Goal: Task Accomplishment & Management: Use online tool/utility

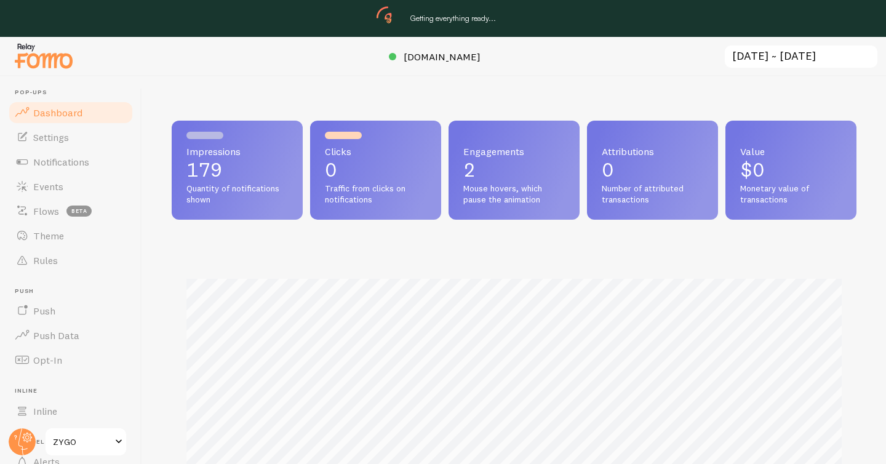
scroll to position [323, 685]
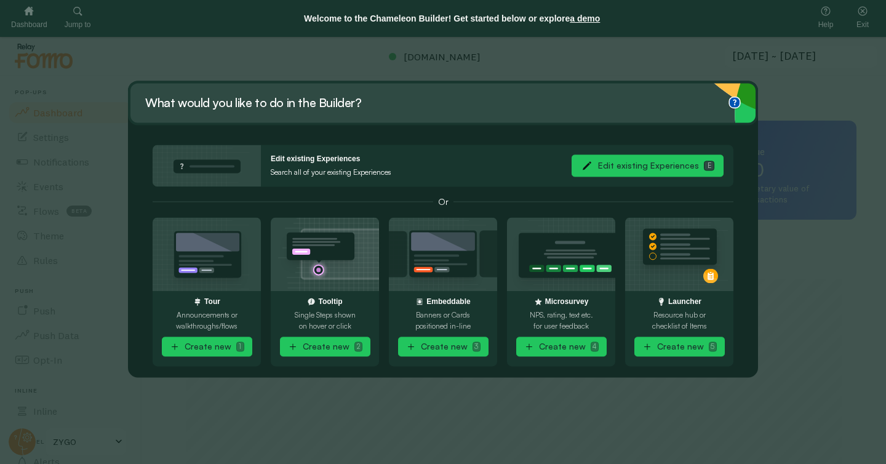
click at [639, 166] on button "Edit existing Experiences E" at bounding box center [648, 166] width 152 height 22
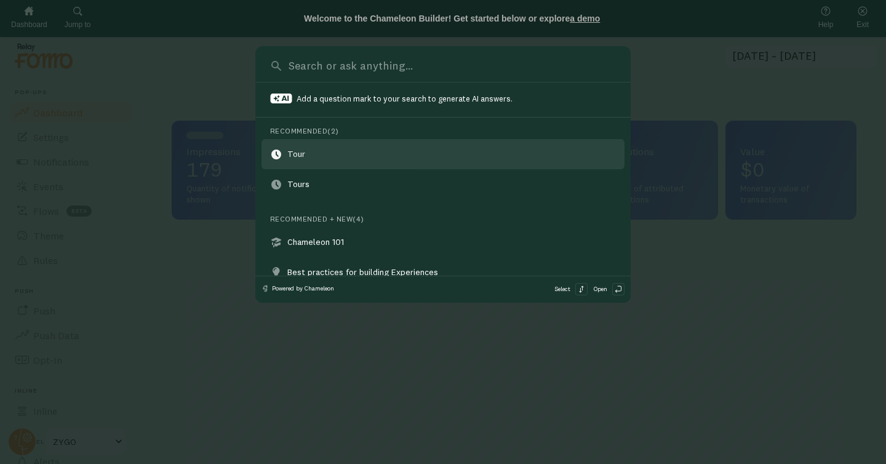
click at [360, 148] on link "Tour" at bounding box center [442, 154] width 363 height 30
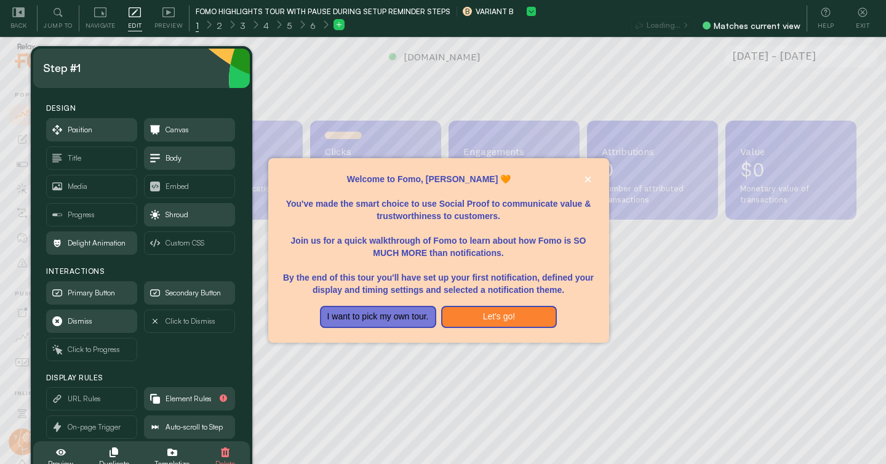
scroll to position [323, 685]
click at [172, 394] on span "Element Rules" at bounding box center [188, 399] width 46 height 14
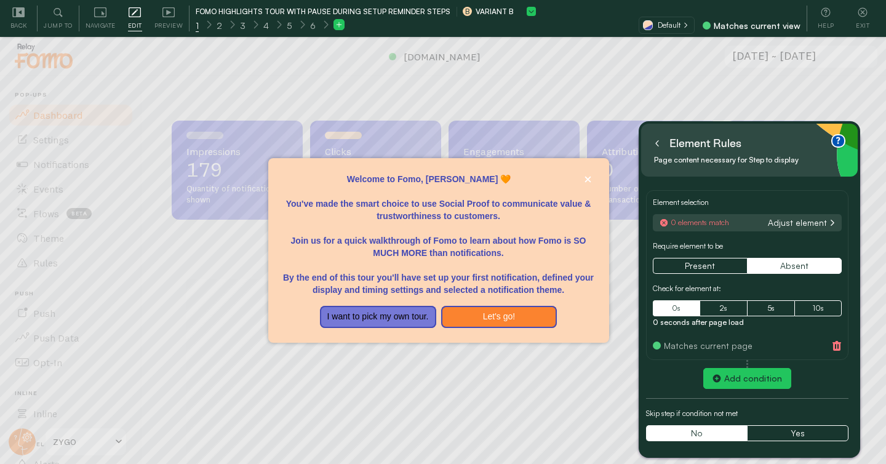
click at [789, 221] on button "Adjust element" at bounding box center [801, 222] width 73 height 11
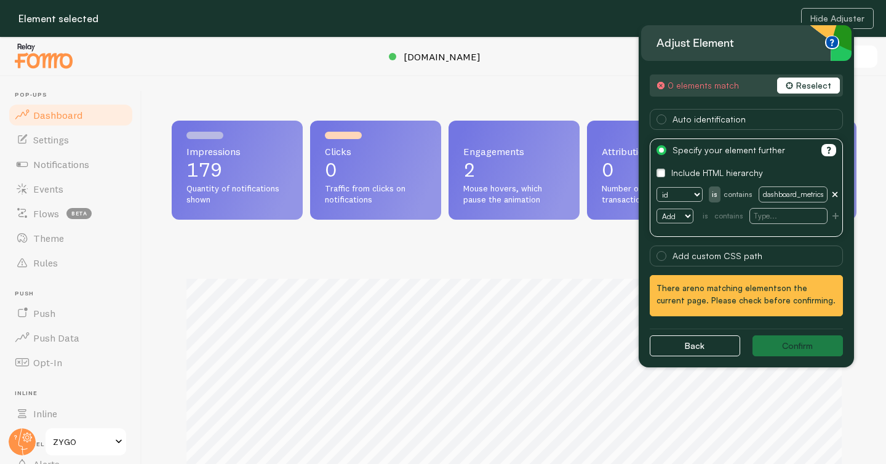
click at [811, 83] on button "Reselect" at bounding box center [808, 86] width 62 height 16
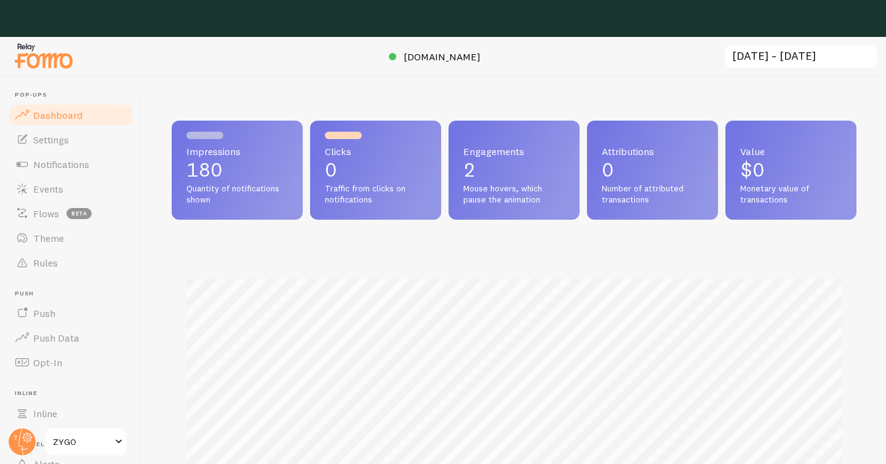
scroll to position [614893, 614532]
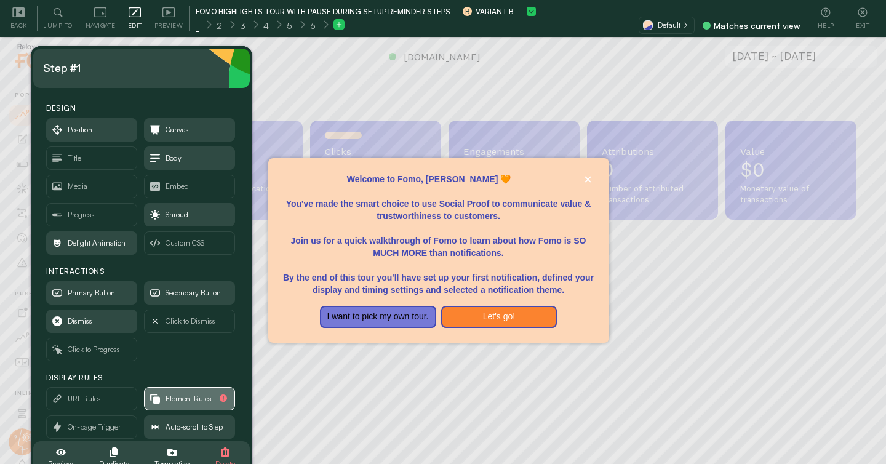
click at [197, 396] on span "Element Rules" at bounding box center [188, 399] width 46 height 14
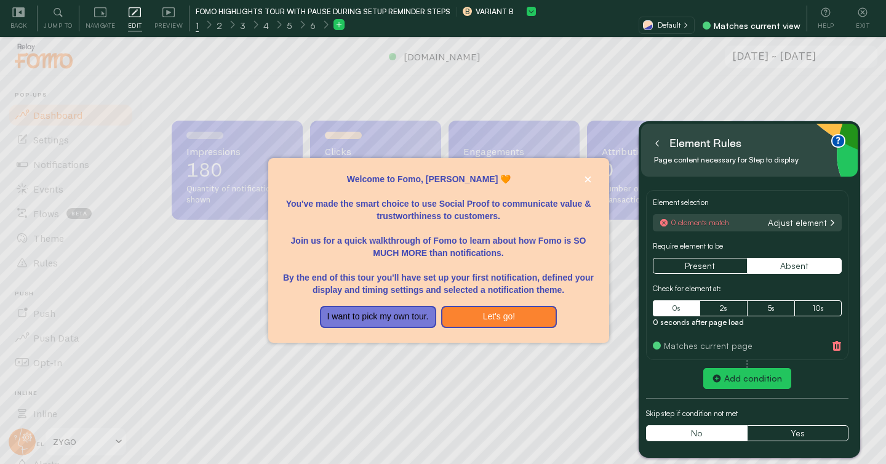
radio button "element_match"
radio button "element_not_match"
